Goal: Find contact information: Find contact information

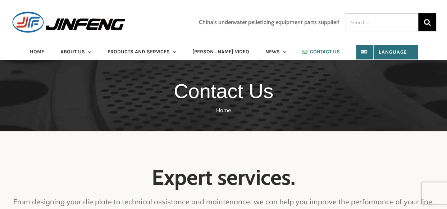
scroll to position [122, 0]
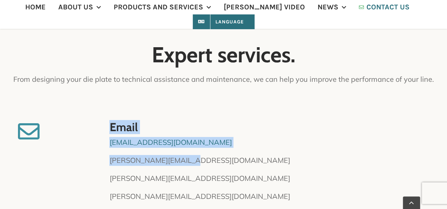
drag, startPoint x: 98, startPoint y: 108, endPoint x: 201, endPoint y: 161, distance: 115.9
click at [201, 161] on div "Expert services. From designing your die plate to technical assistance and main…" at bounding box center [223, 197] width 425 height 309
copy div "Email info@specialknife.com Nina@specialknife.com"
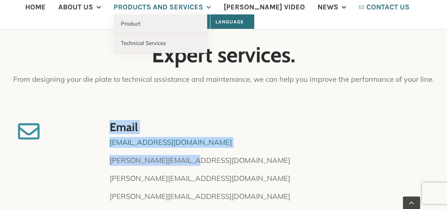
click at [170, 7] on span "PRODUCTS AND SERVICES" at bounding box center [159, 7] width 90 height 7
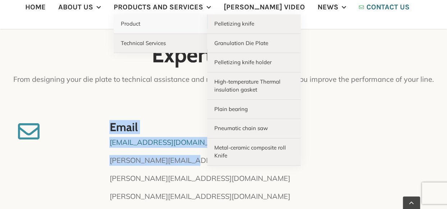
click at [160, 23] on link "Product" at bounding box center [160, 23] width 93 height 19
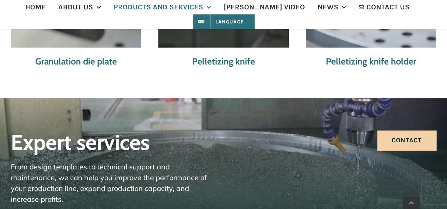
scroll to position [623, 0]
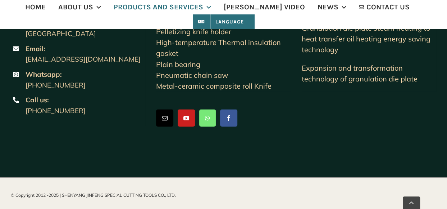
drag, startPoint x: 114, startPoint y: 124, endPoint x: 26, endPoint y: 40, distance: 122.0
click at [26, 40] on div "Add : [STREET_ADDRESS][GEOGRAPHIC_DATA] Email: [EMAIL_ADDRESS][DOMAIN_NAME] Wha…" at bounding box center [78, 56] width 134 height 138
copy div "Development Zone Email: [EMAIL_ADDRESS][DOMAIN_NAME] Whatsapp: [PHONE_NUMBER] C…"
click at [428, 113] on div "Add : [STREET_ADDRESS][GEOGRAPHIC_DATA] Email: [EMAIL_ADDRESS][DOMAIN_NAME] Wha…" at bounding box center [223, 58] width 436 height 143
